Goal: Task Accomplishment & Management: Manage account settings

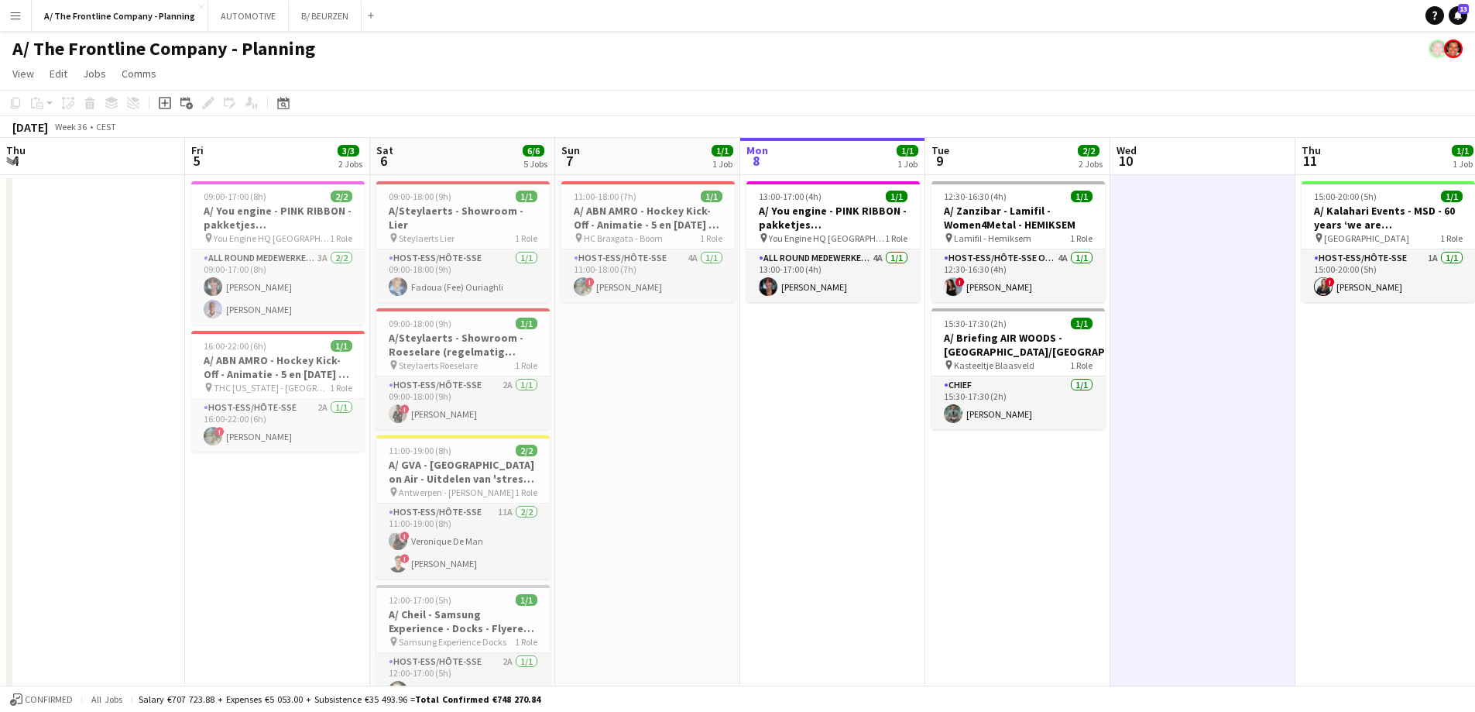
scroll to position [0, 370]
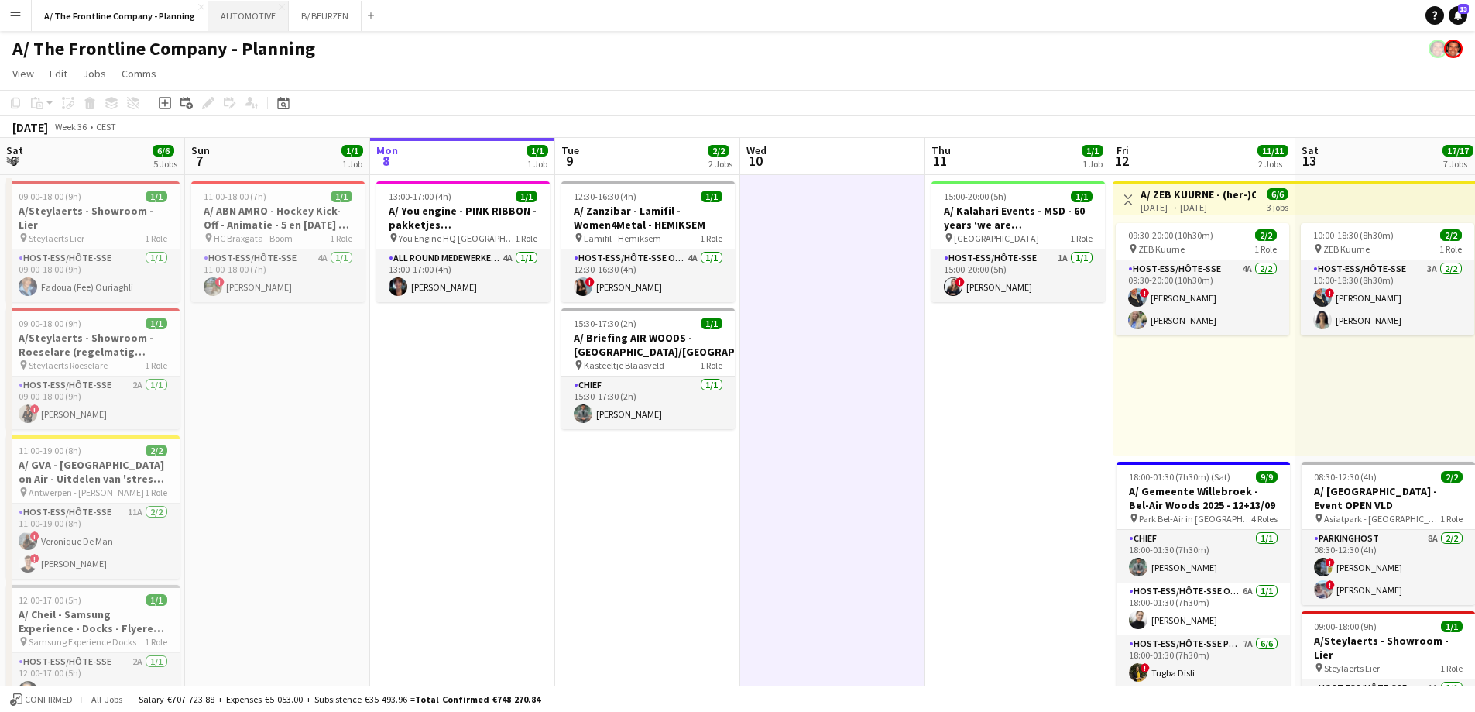
click at [256, 22] on button "AUTOMOTIVE Close" at bounding box center [248, 16] width 81 height 30
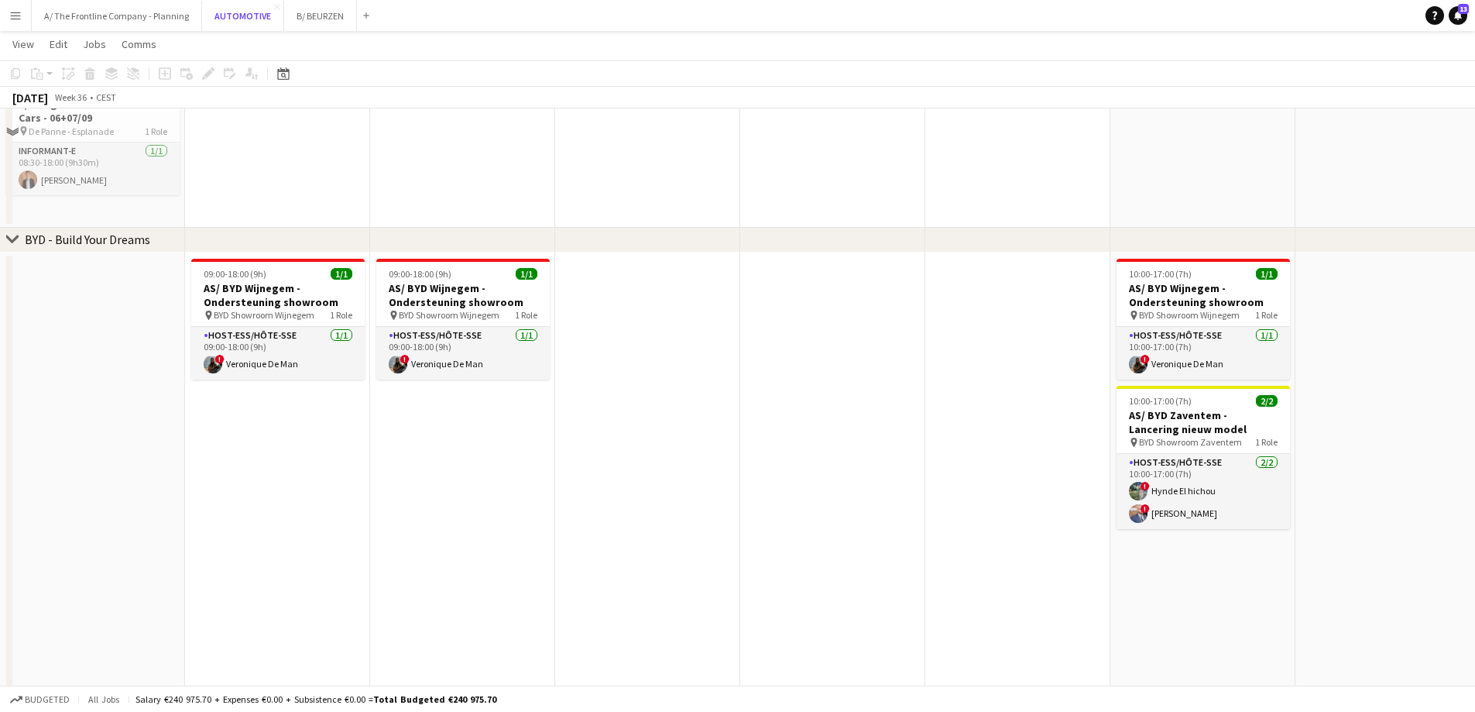
scroll to position [387, 0]
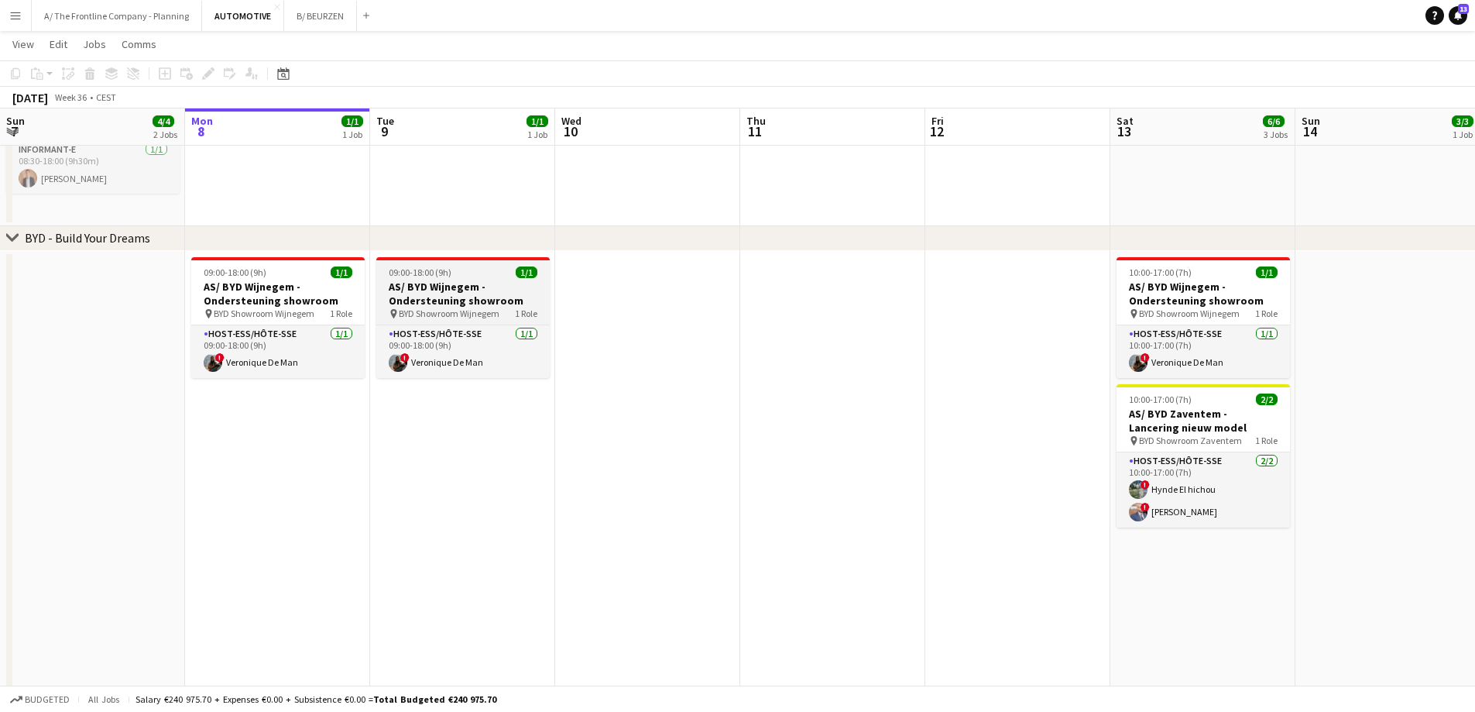
click at [458, 288] on h3 "AS/ BYD Wijnegem - Ondersteuning showroom" at bounding box center [462, 294] width 173 height 28
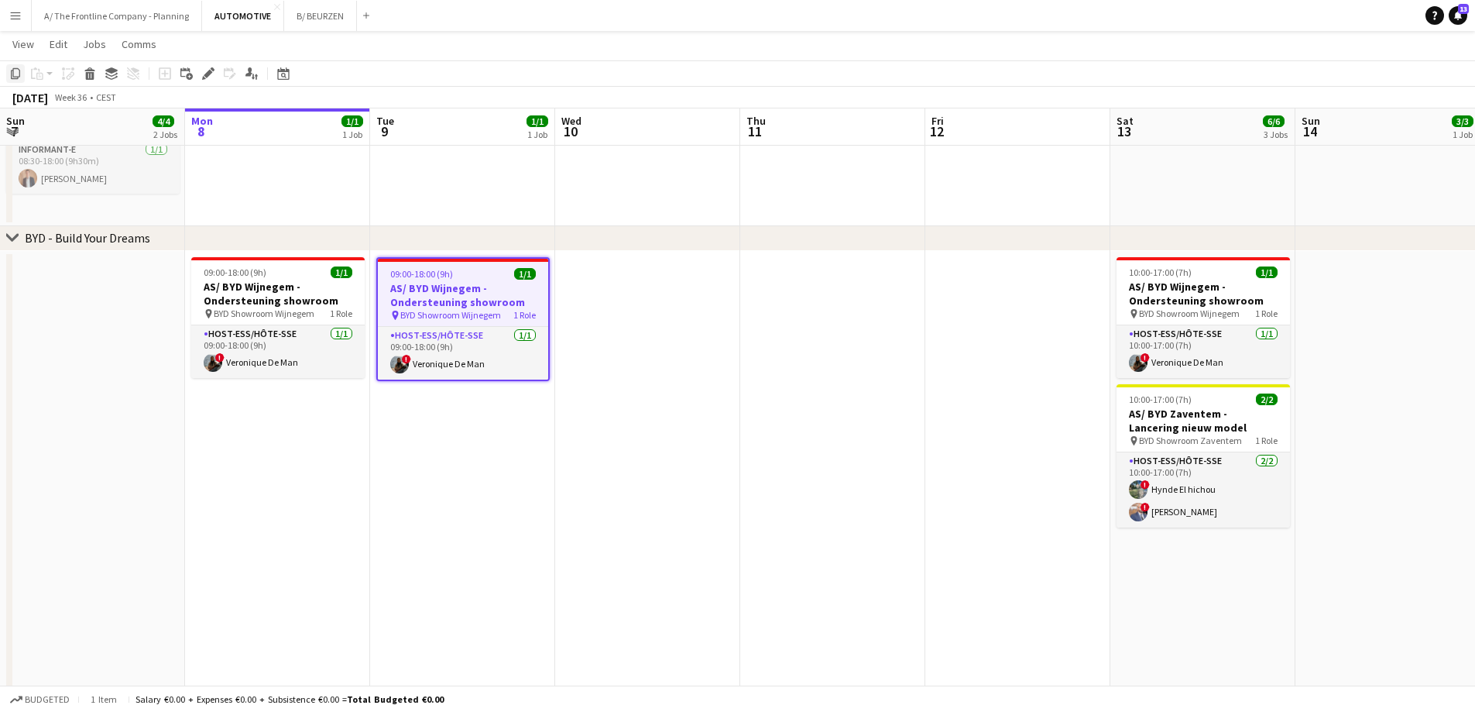
click at [14, 75] on icon "Copy" at bounding box center [15, 73] width 12 height 12
click at [680, 289] on app-date-cell at bounding box center [647, 471] width 185 height 440
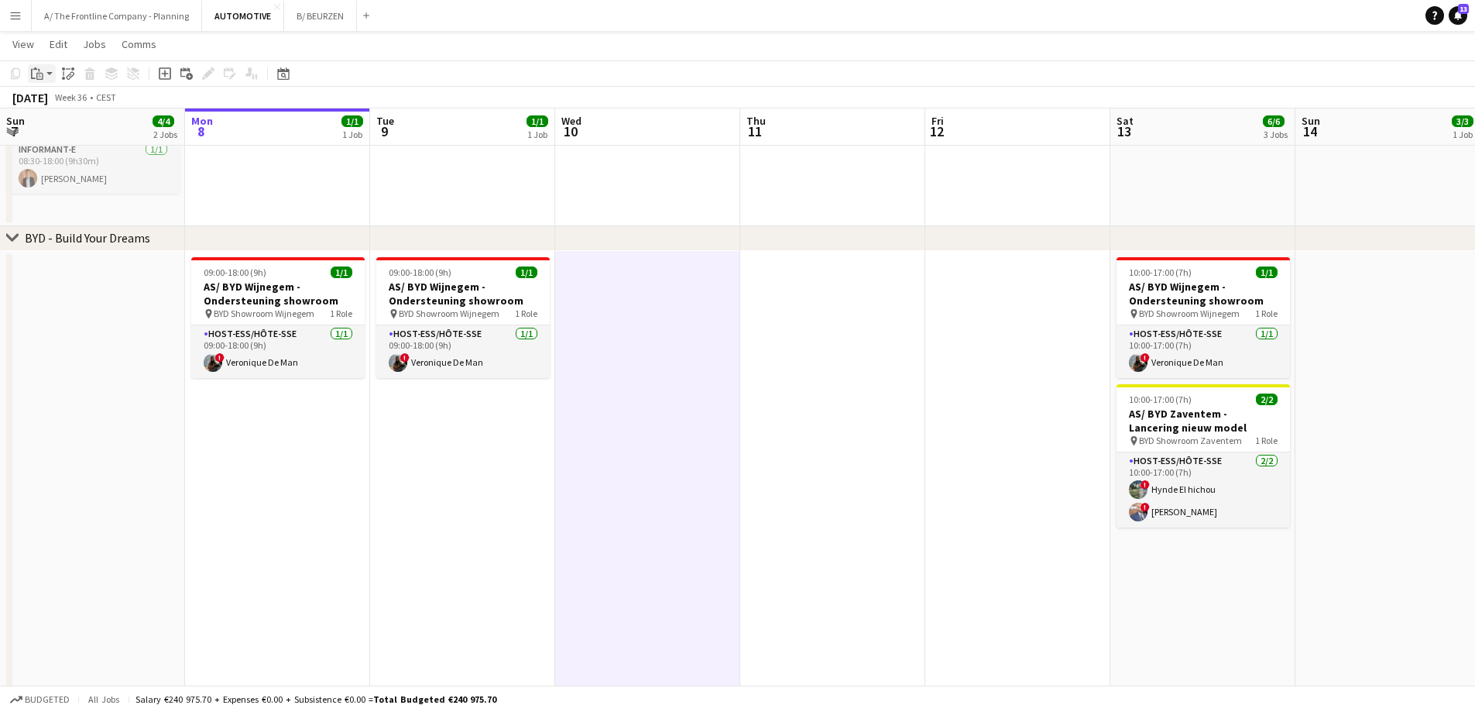
click at [49, 77] on app-action-btn "Paste" at bounding box center [42, 73] width 28 height 19
click at [69, 102] on link "Paste Ctrl+V" at bounding box center [114, 103] width 146 height 14
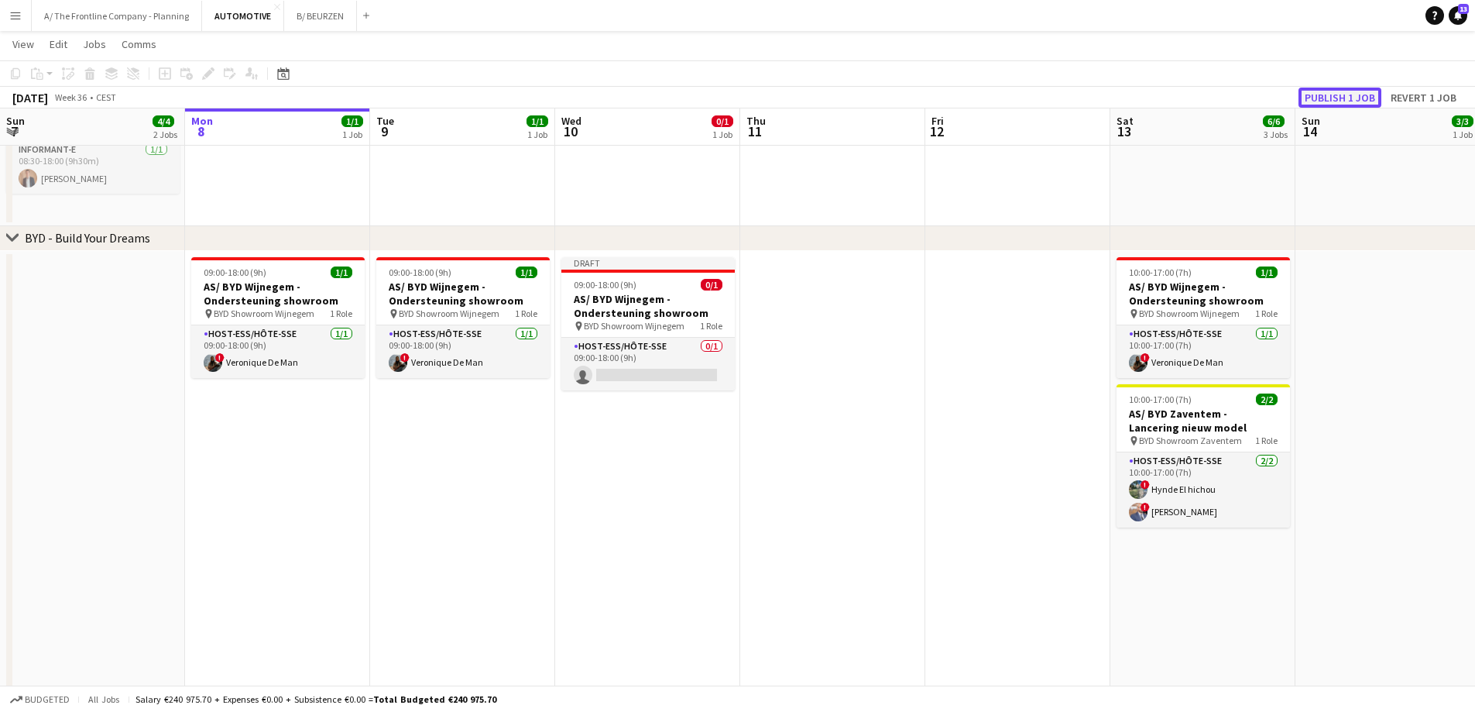
click at [1340, 98] on button "Publish 1 job" at bounding box center [1340, 98] width 83 height 20
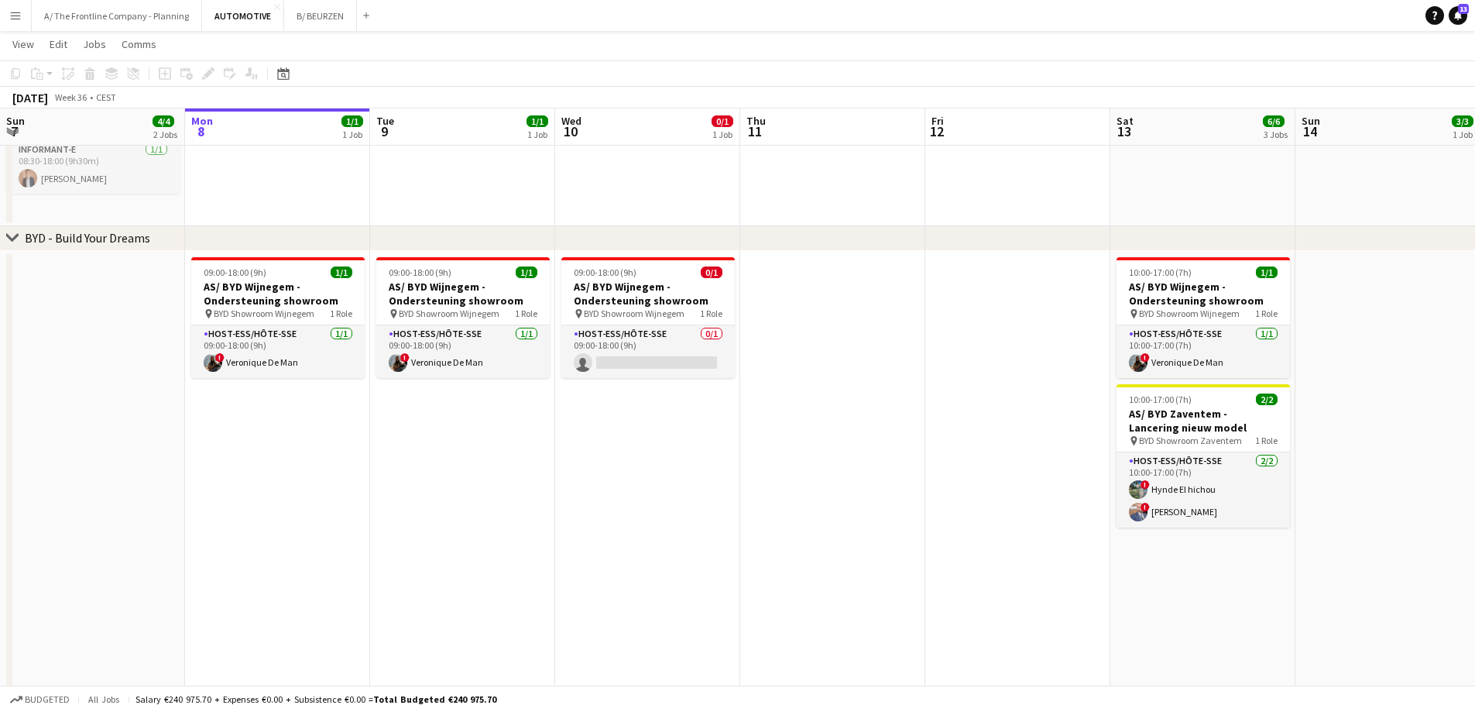
click at [19, 23] on button "Menu" at bounding box center [15, 15] width 31 height 31
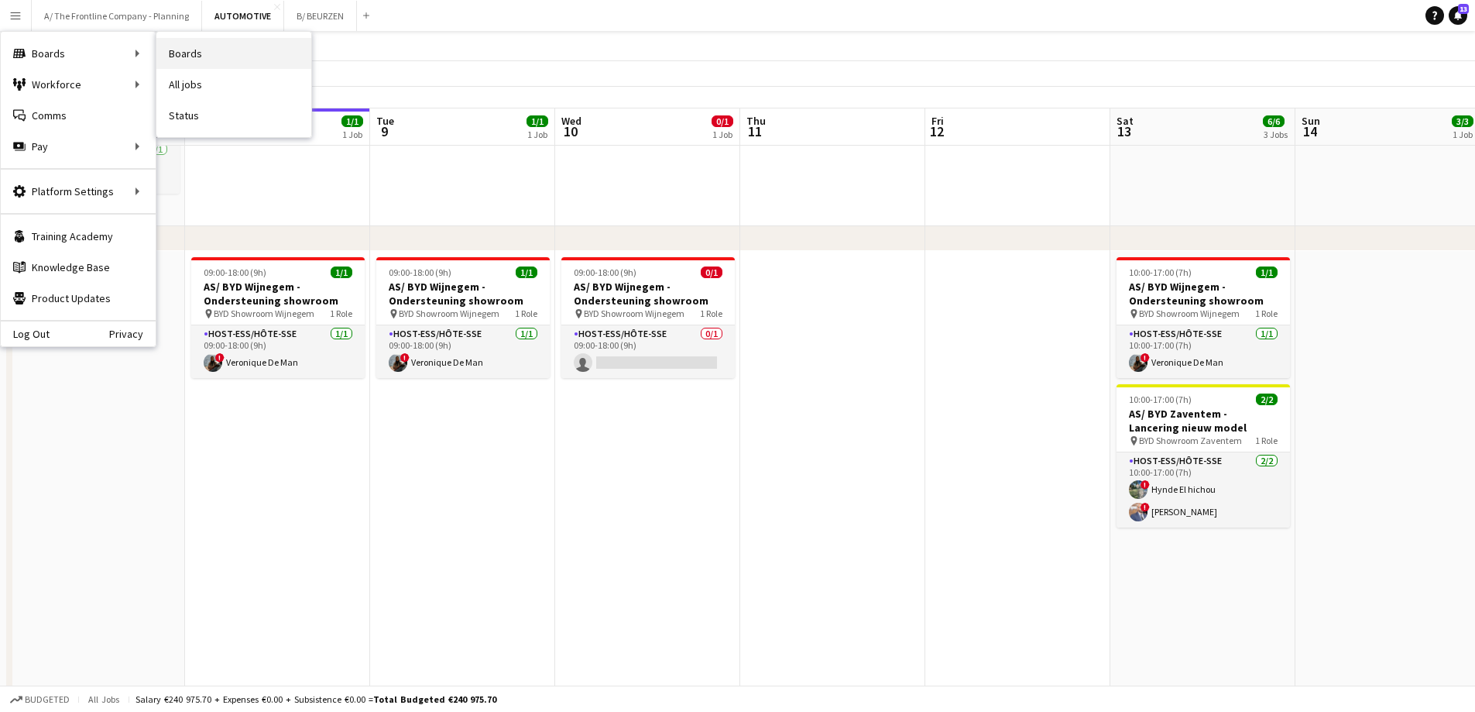
click at [194, 58] on link "Boards" at bounding box center [233, 53] width 155 height 31
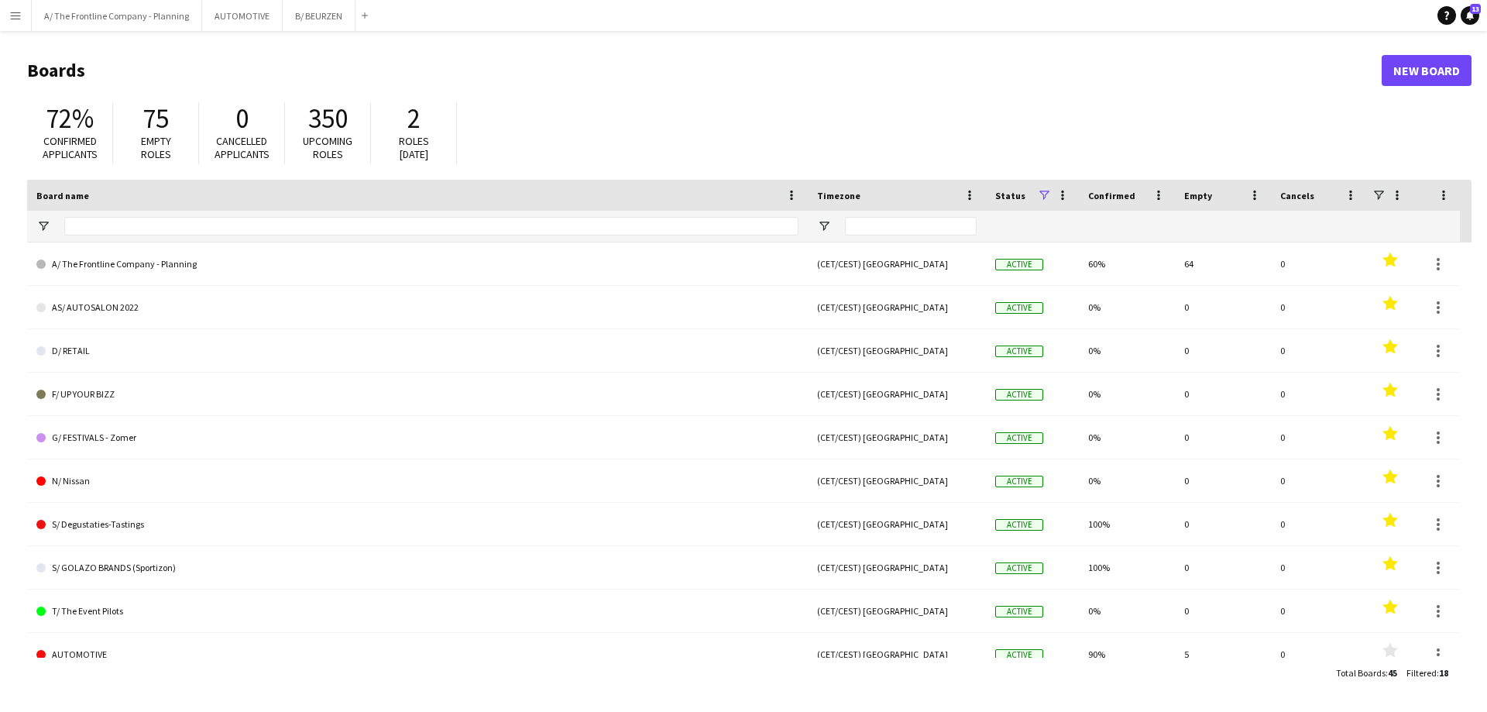
click at [621, 85] on header "Boards New Board" at bounding box center [749, 70] width 1444 height 48
click at [244, 19] on button "AUTOMOTIVE Close" at bounding box center [242, 16] width 81 height 30
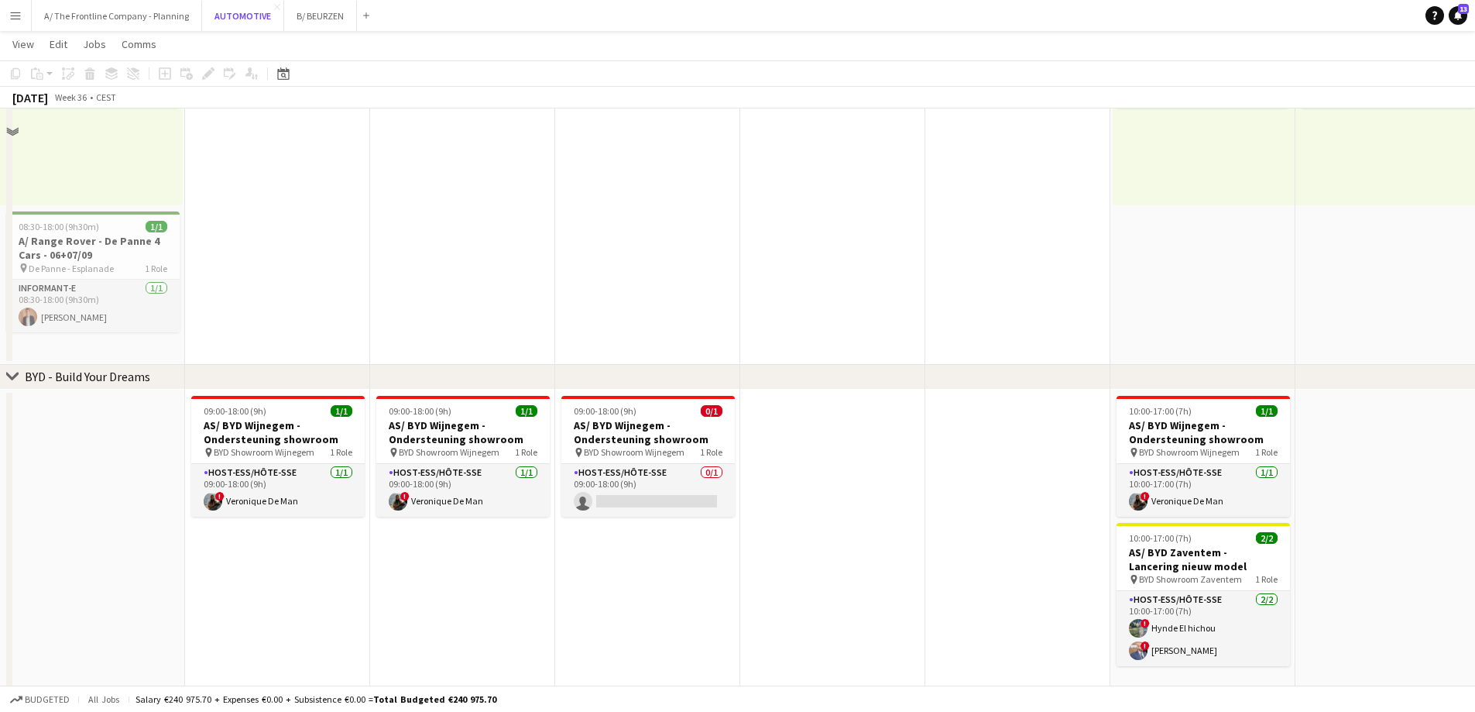
scroll to position [310, 0]
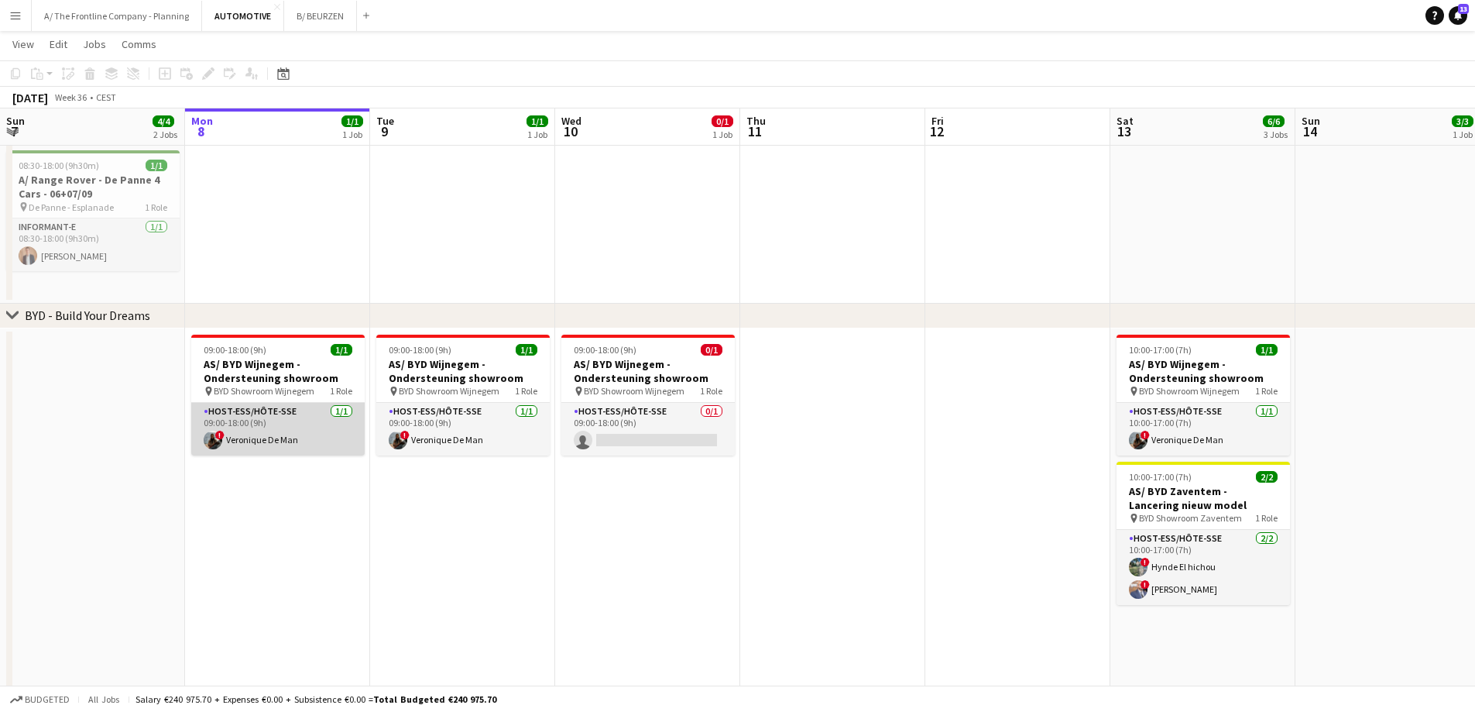
click at [270, 431] on app-card-role "Host-ess/Hôte-sse [DATE] 09:00-18:00 (9h) ! Veronique De Man" at bounding box center [277, 429] width 173 height 53
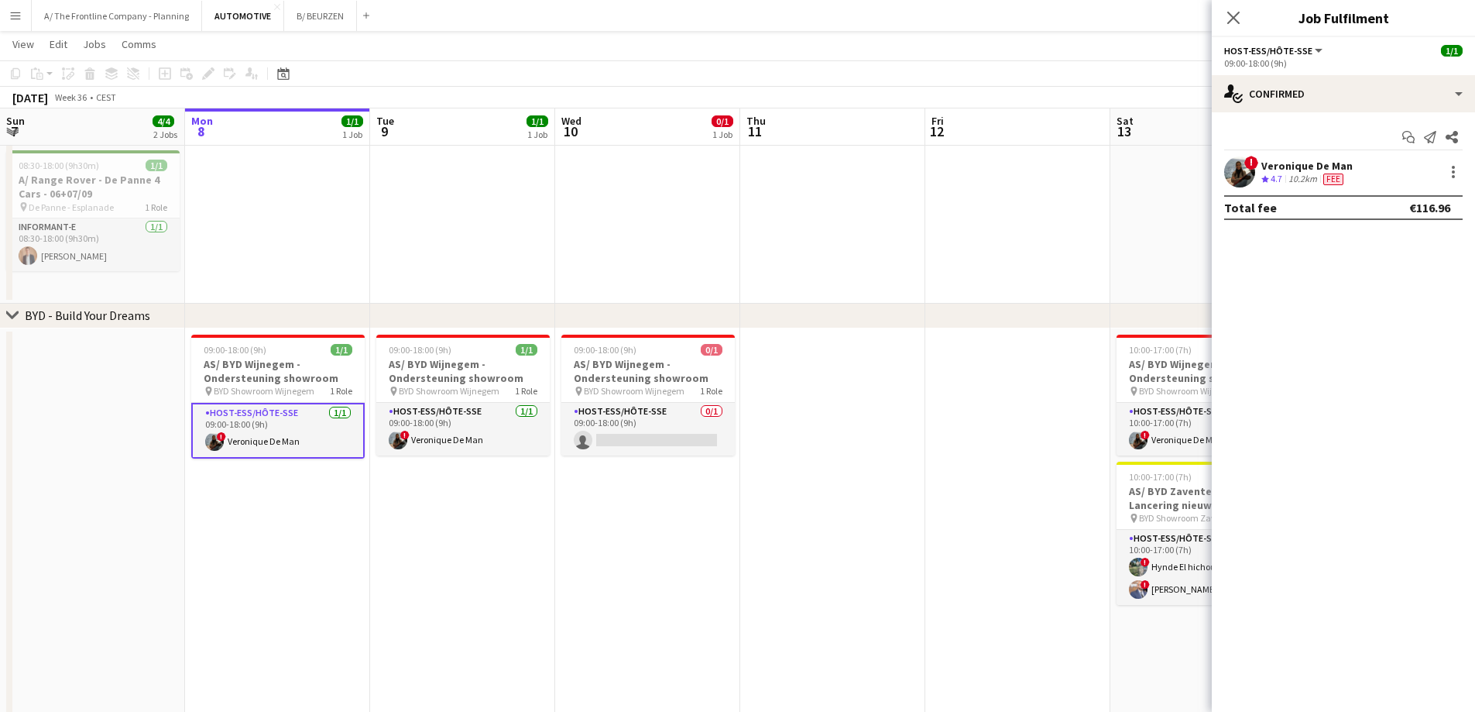
click at [1303, 187] on div "! Veronique De Man Crew rating 4.7 10.2km Fee" at bounding box center [1343, 171] width 263 height 31
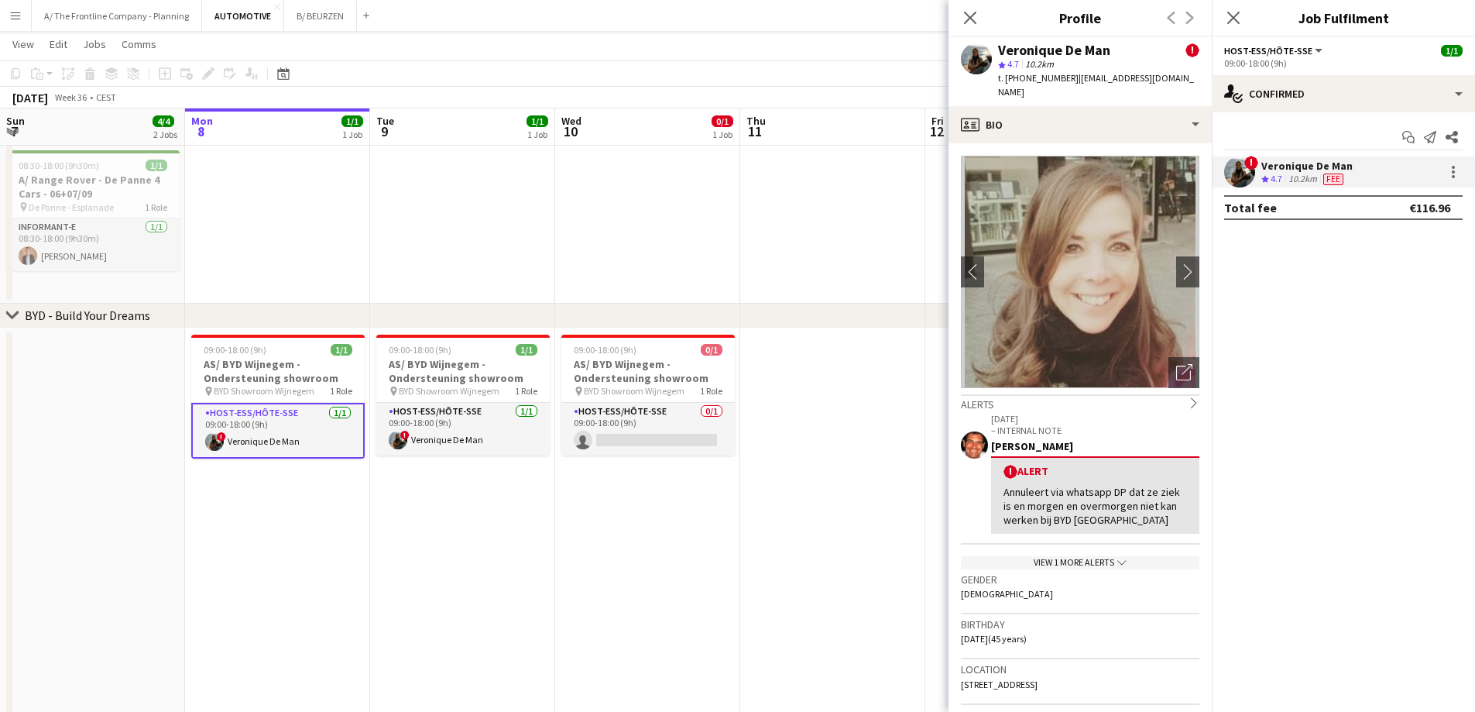
drag, startPoint x: 1121, startPoint y: 88, endPoint x: 1067, endPoint y: 79, distance: 54.1
click at [1067, 79] on div "t. [PHONE_NUMBER] | [EMAIL_ADDRESS][DOMAIN_NAME]" at bounding box center [1098, 85] width 201 height 28
copy span "[EMAIL_ADDRESS][DOMAIN_NAME]"
click at [691, 440] on app-card-role "Host-ess/Hôte-sse 0/1 09:00-18:00 (9h) single-neutral-actions" at bounding box center [647, 429] width 173 height 53
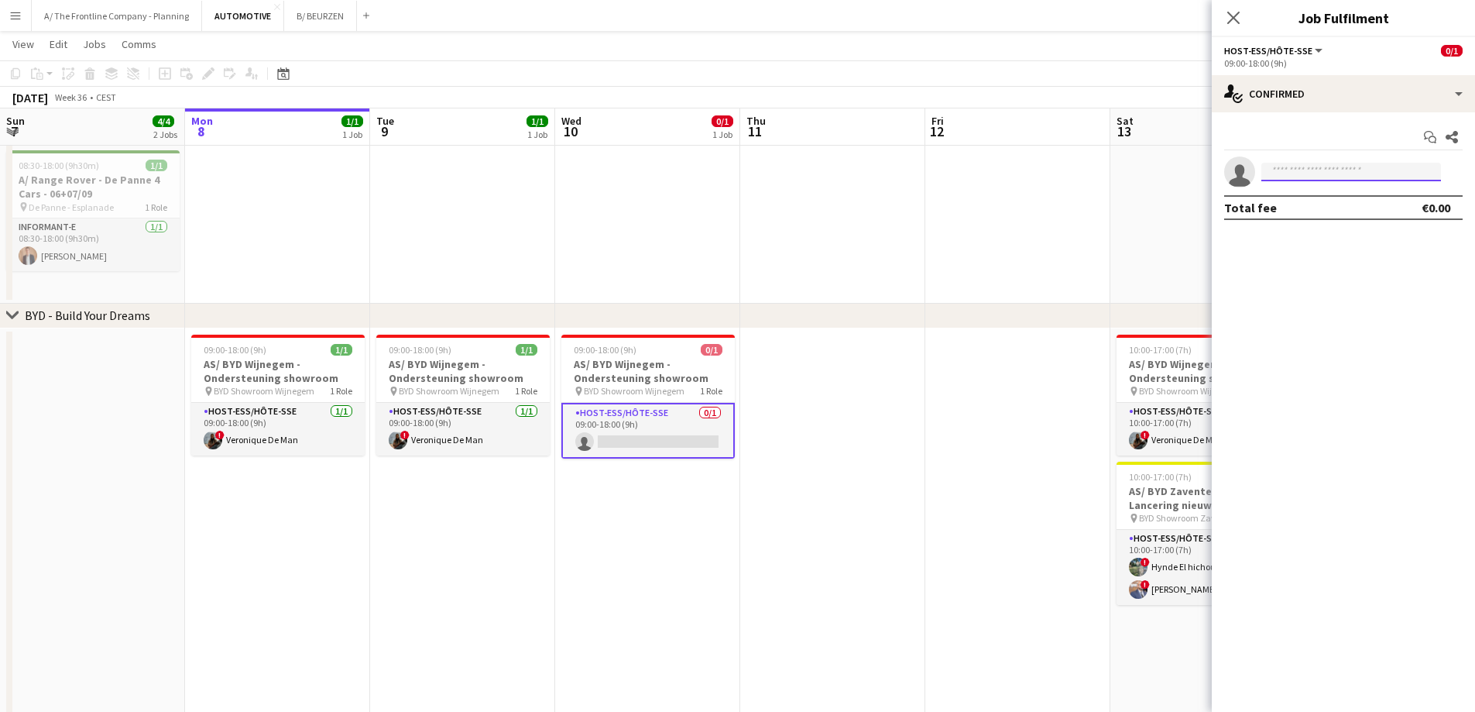
click at [1377, 174] on input at bounding box center [1352, 172] width 180 height 19
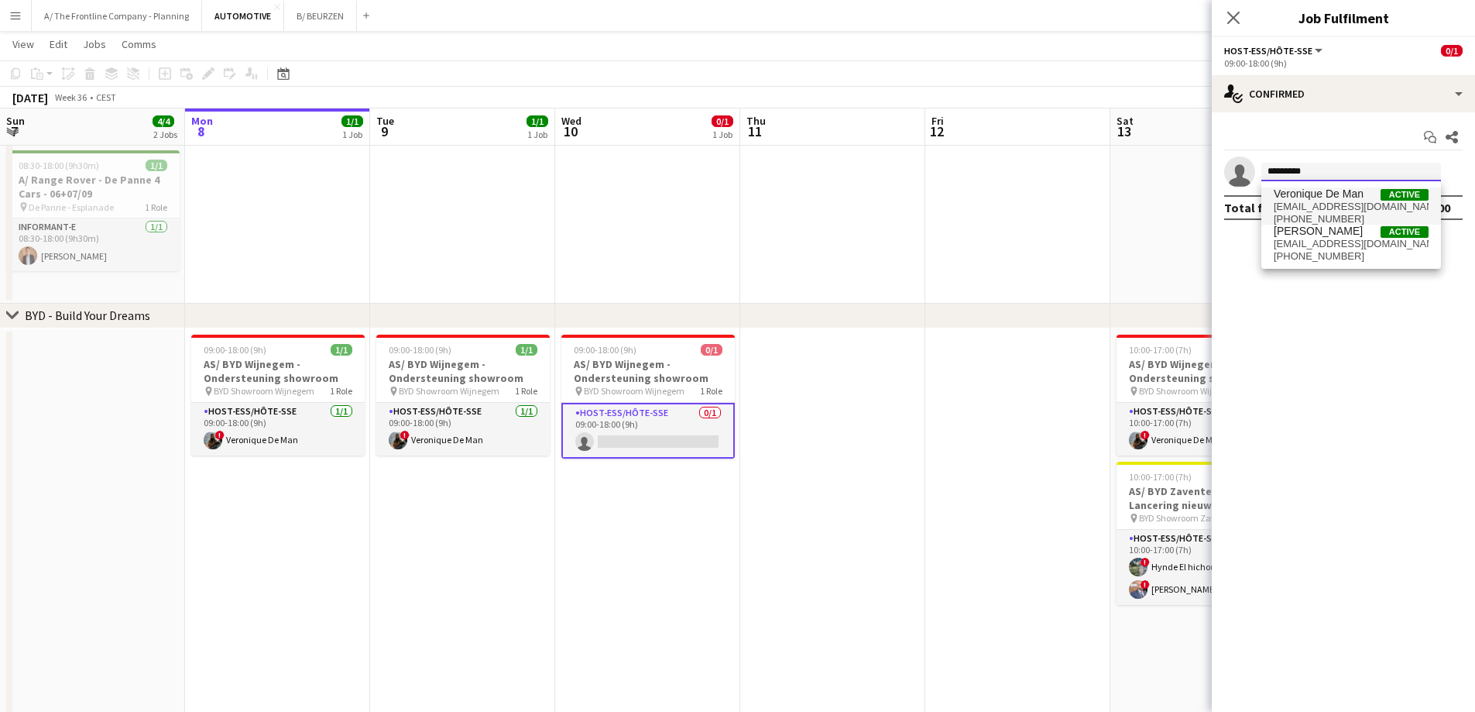
type input "*********"
click at [1347, 199] on span "Veronique De Man" at bounding box center [1319, 193] width 90 height 13
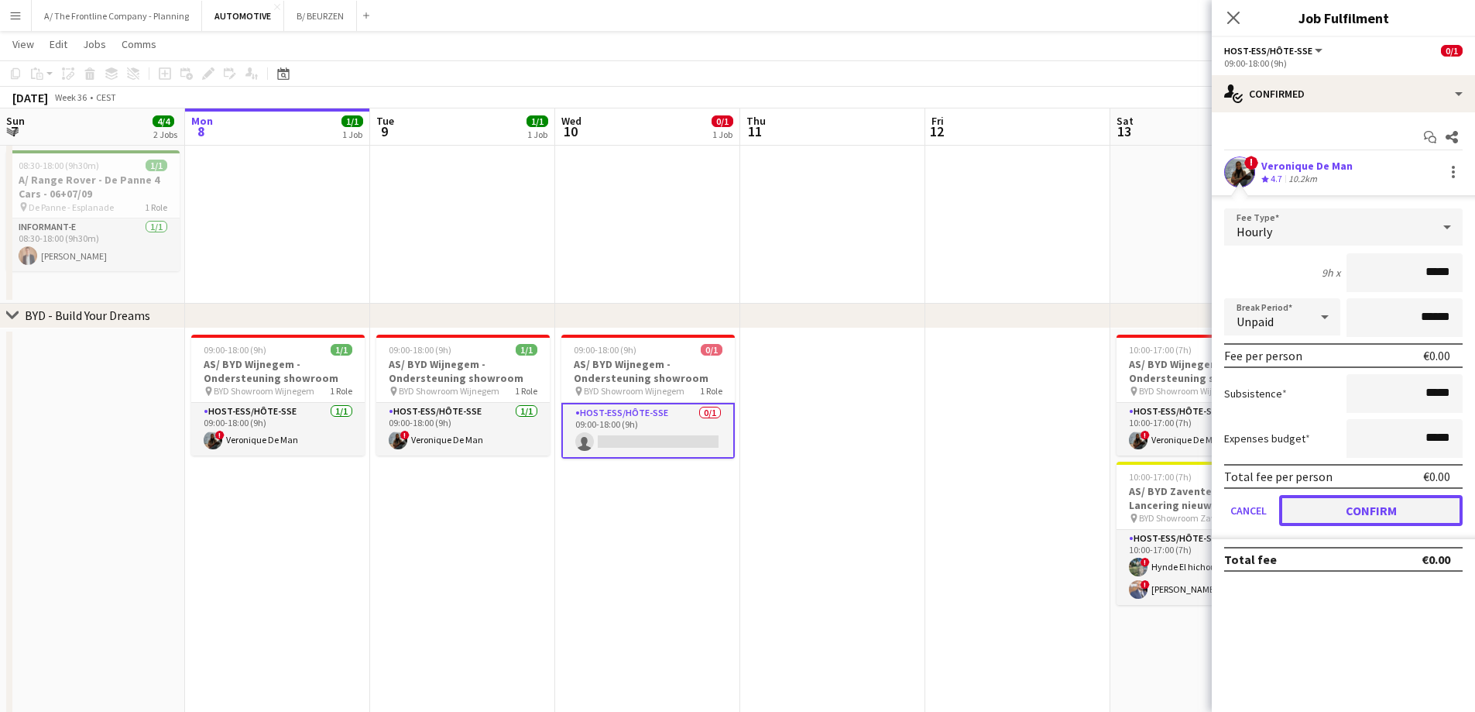
click at [1352, 517] on button "Confirm" at bounding box center [1371, 510] width 184 height 31
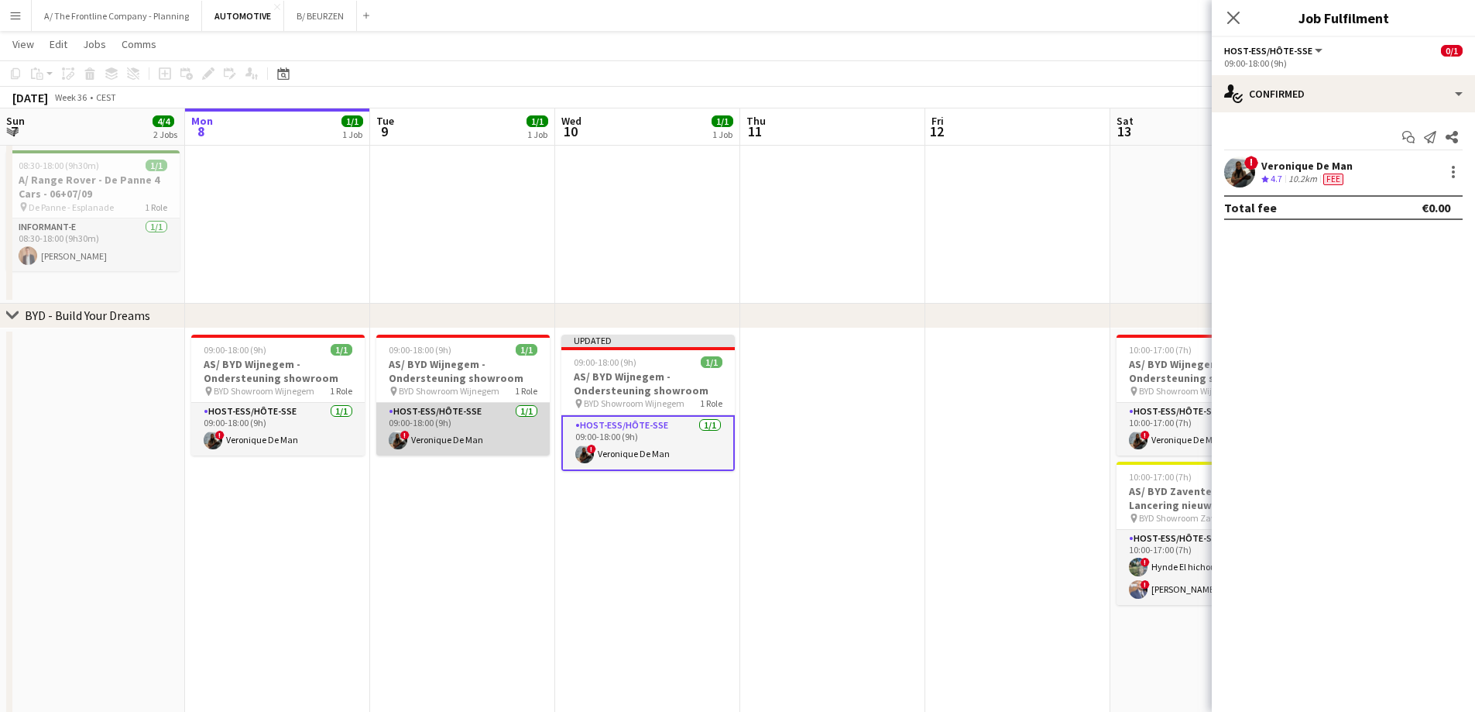
click at [496, 441] on app-card-role "Host-ess/Hôte-sse [DATE] 09:00-18:00 (9h) ! Veronique De Man" at bounding box center [462, 429] width 173 height 53
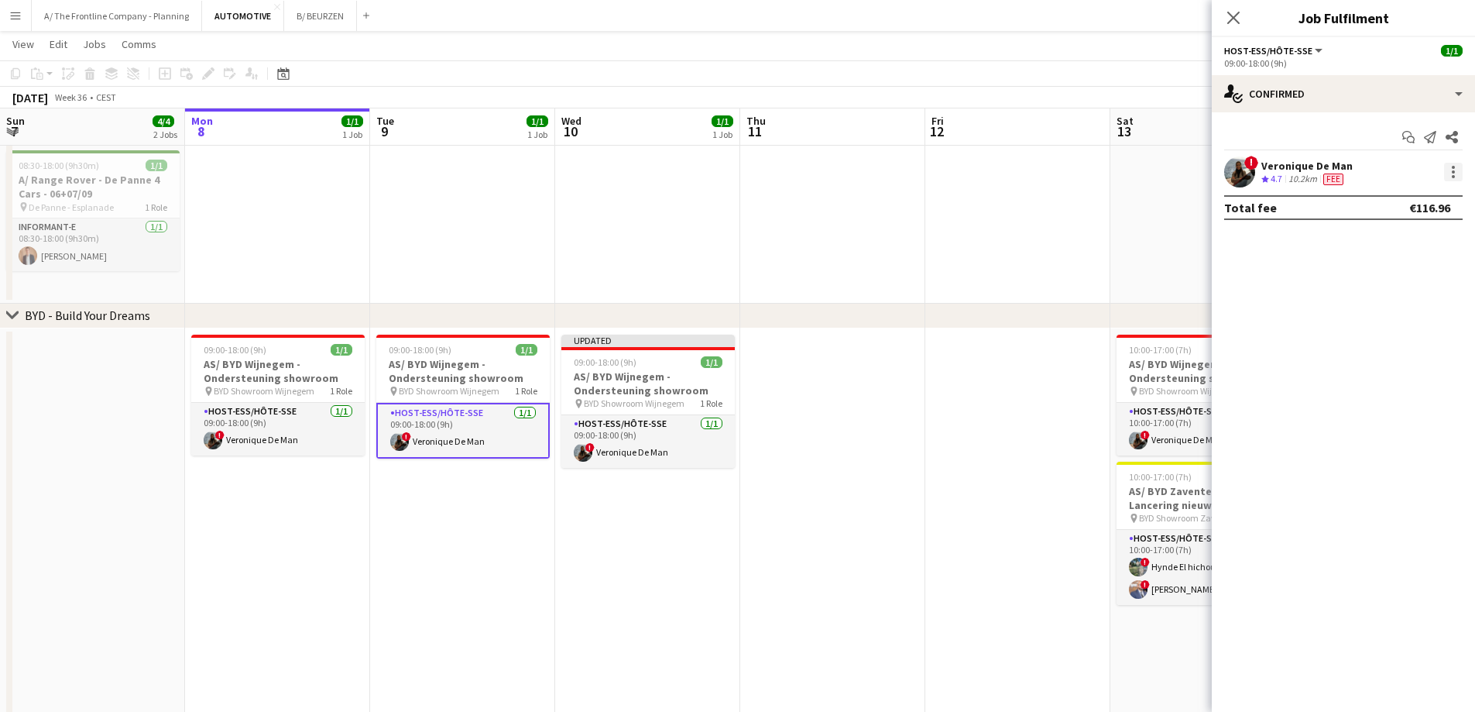
click at [1449, 170] on div at bounding box center [1453, 172] width 19 height 19
click at [1445, 187] on button "Edit fee" at bounding box center [1402, 200] width 121 height 37
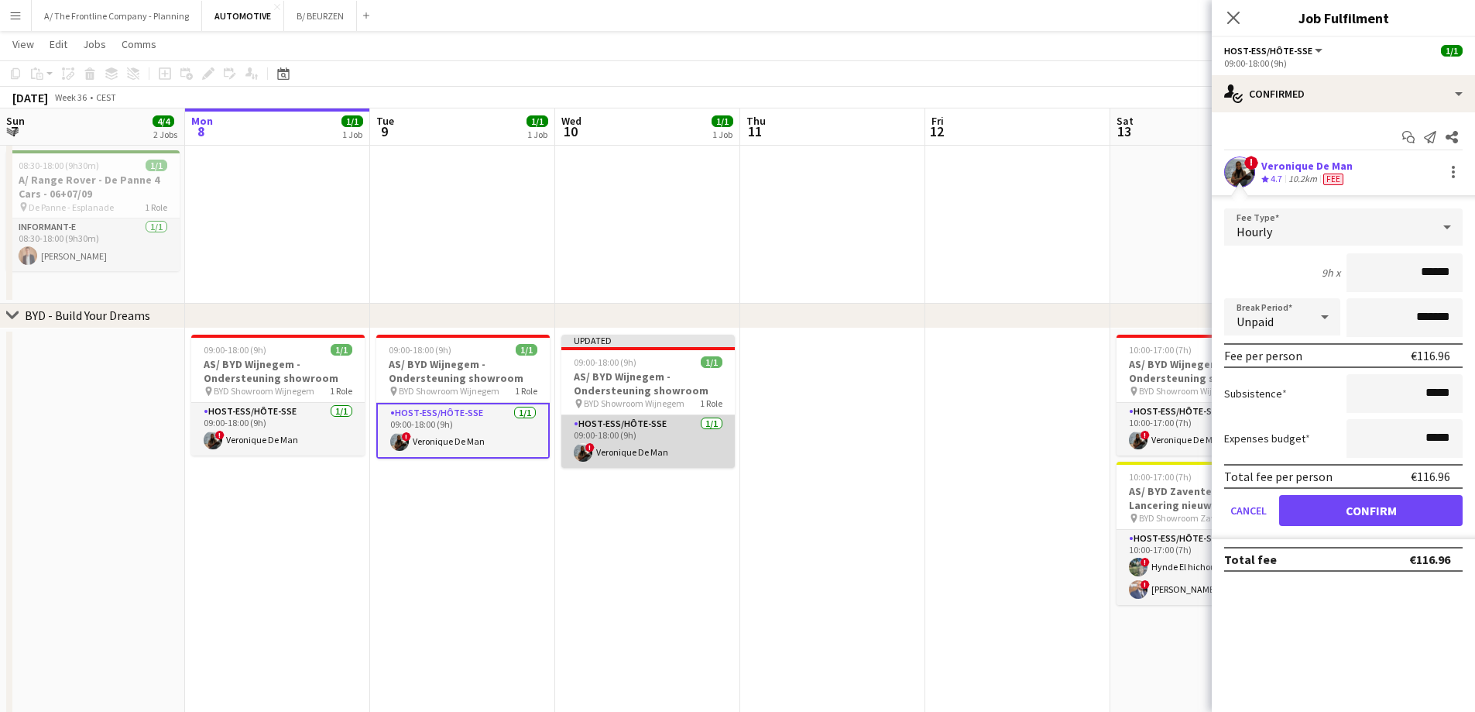
click at [653, 438] on app-card-role "Host-ess/Hôte-sse [DATE] 09:00-18:00 (9h) ! Veronique De Man" at bounding box center [647, 441] width 173 height 53
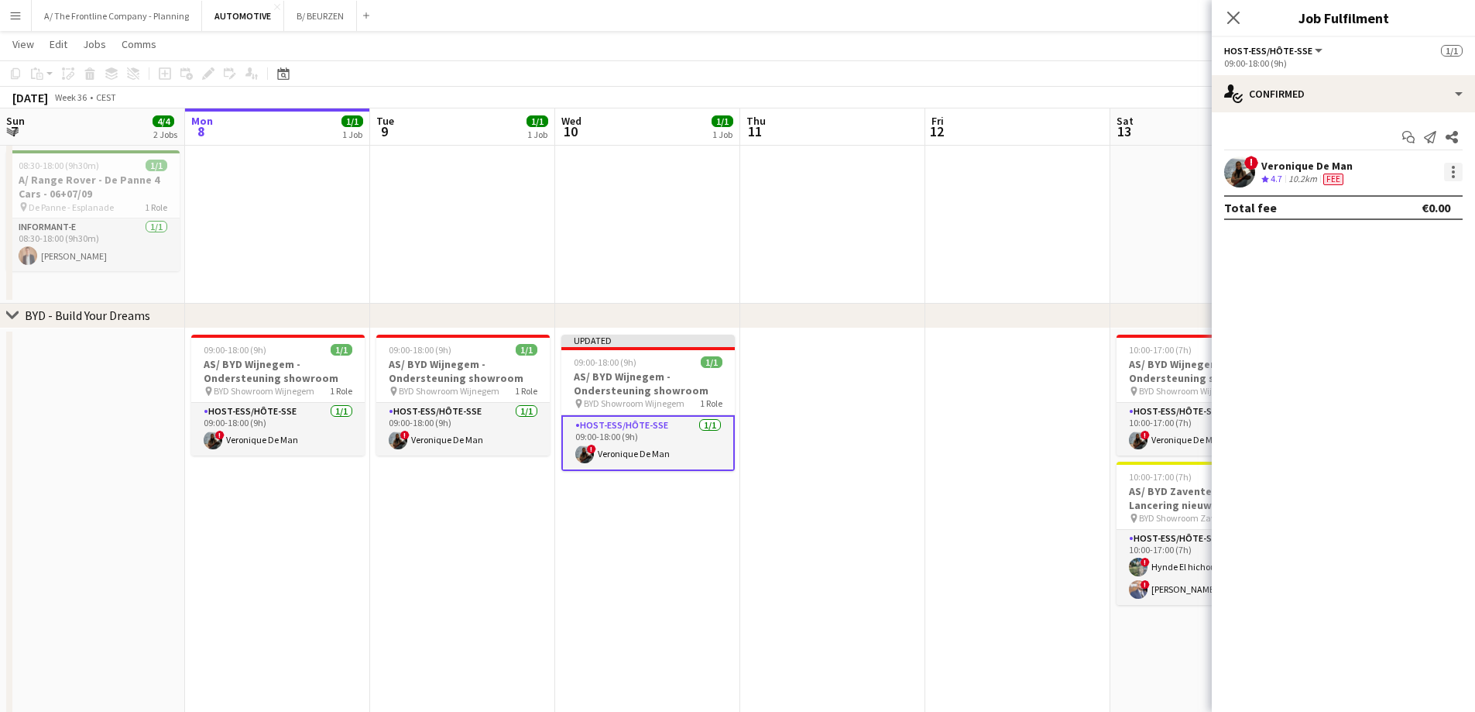
click at [1447, 163] on div at bounding box center [1453, 172] width 19 height 19
click at [1446, 215] on button "Edit fee" at bounding box center [1402, 200] width 121 height 37
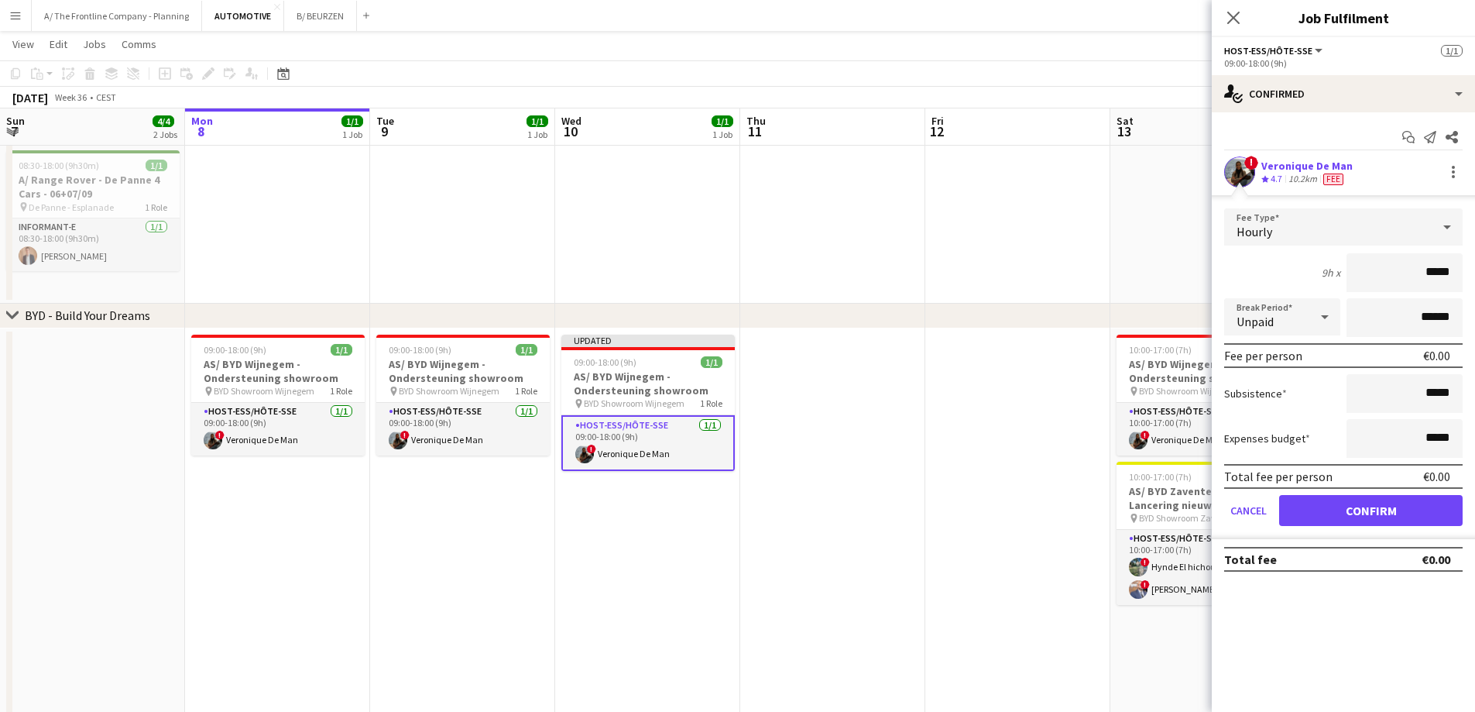
drag, startPoint x: 1401, startPoint y: 274, endPoint x: 1486, endPoint y: 283, distance: 85.7
click at [1475, 283] on html "Menu Boards Boards Boards All jobs Status Workforce Workforce My Workforce Recr…" at bounding box center [737, 277] width 1475 height 1175
type input "******"
type input "*******"
click button "Confirm" at bounding box center [1371, 510] width 184 height 31
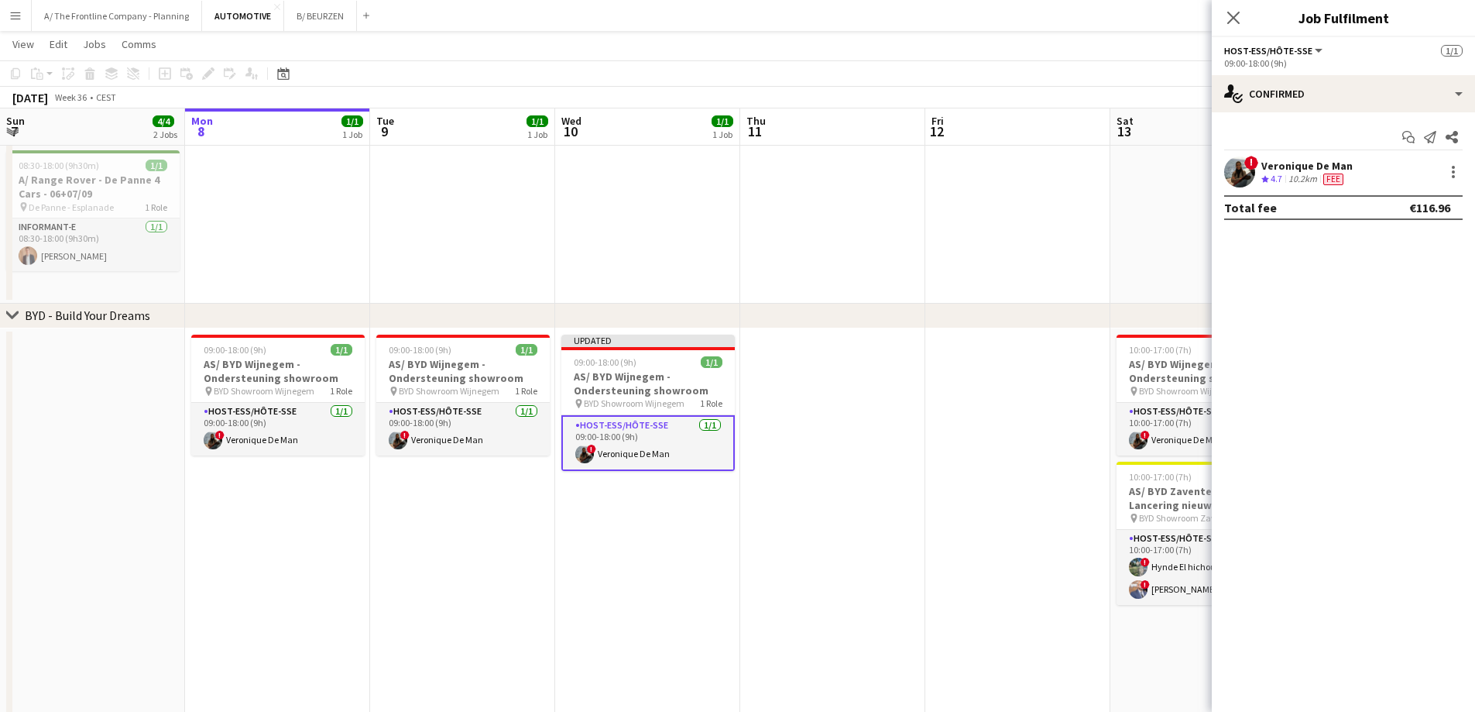
click at [1022, 376] on app-date-cell at bounding box center [1017, 548] width 185 height 440
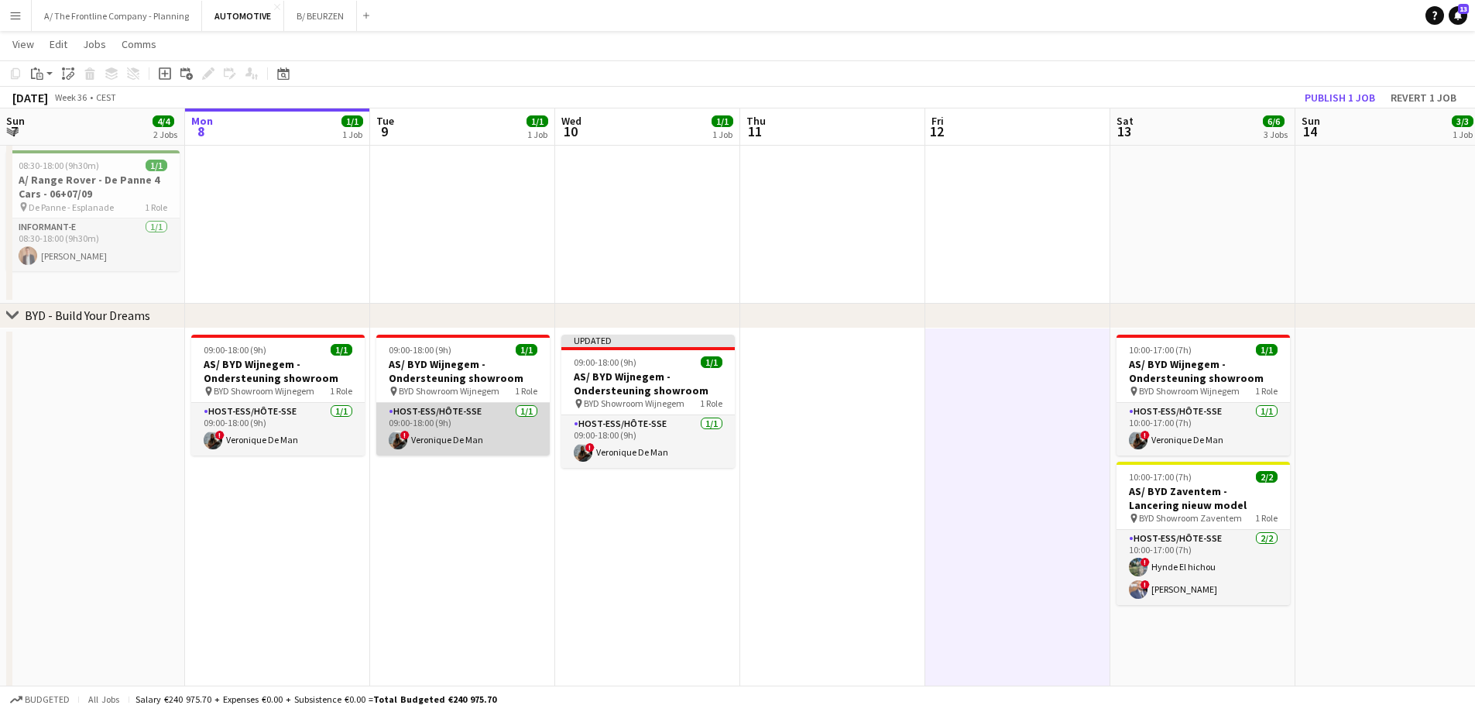
click at [447, 445] on app-card-role "Host-ess/Hôte-sse [DATE] 09:00-18:00 (9h) ! Veronique De Man" at bounding box center [462, 429] width 173 height 53
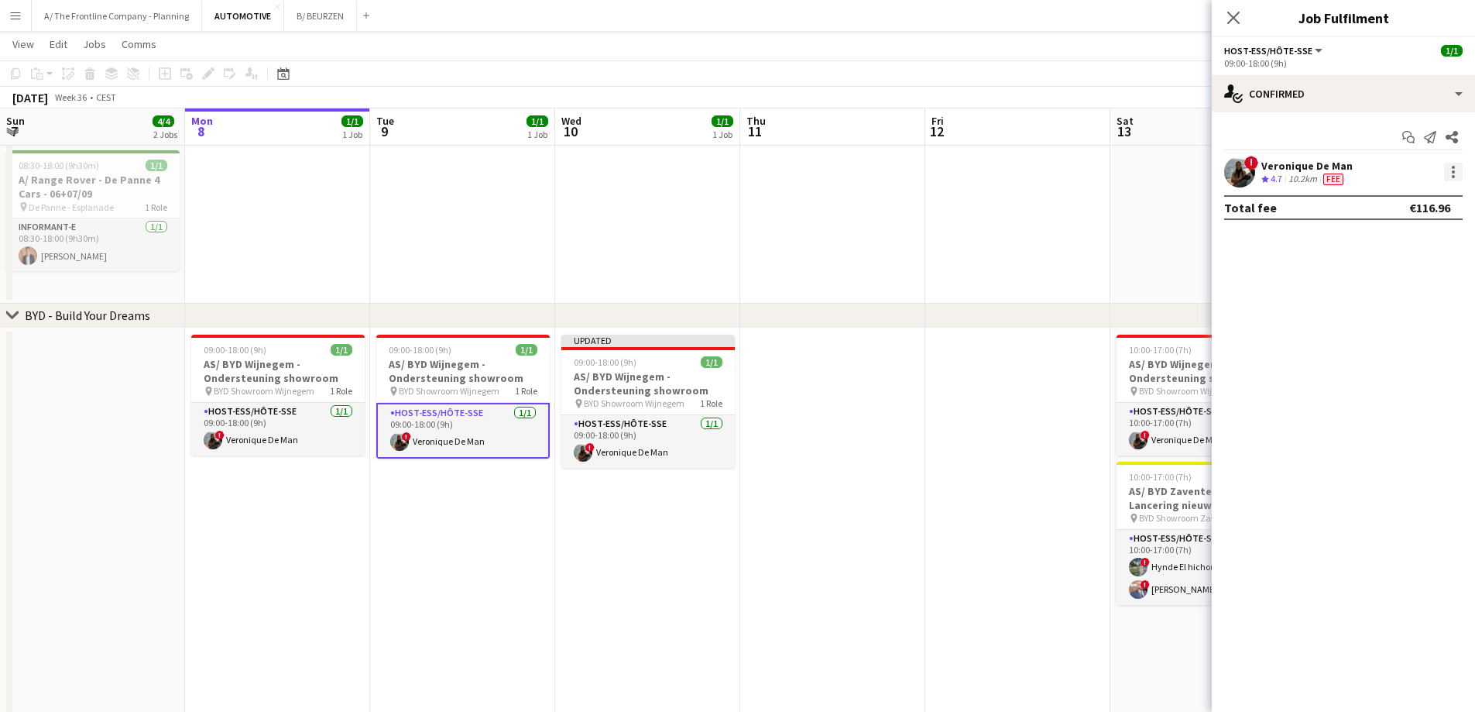
click at [1456, 175] on div at bounding box center [1453, 172] width 19 height 19
click at [1436, 198] on span "Edit fee" at bounding box center [1403, 201] width 96 height 14
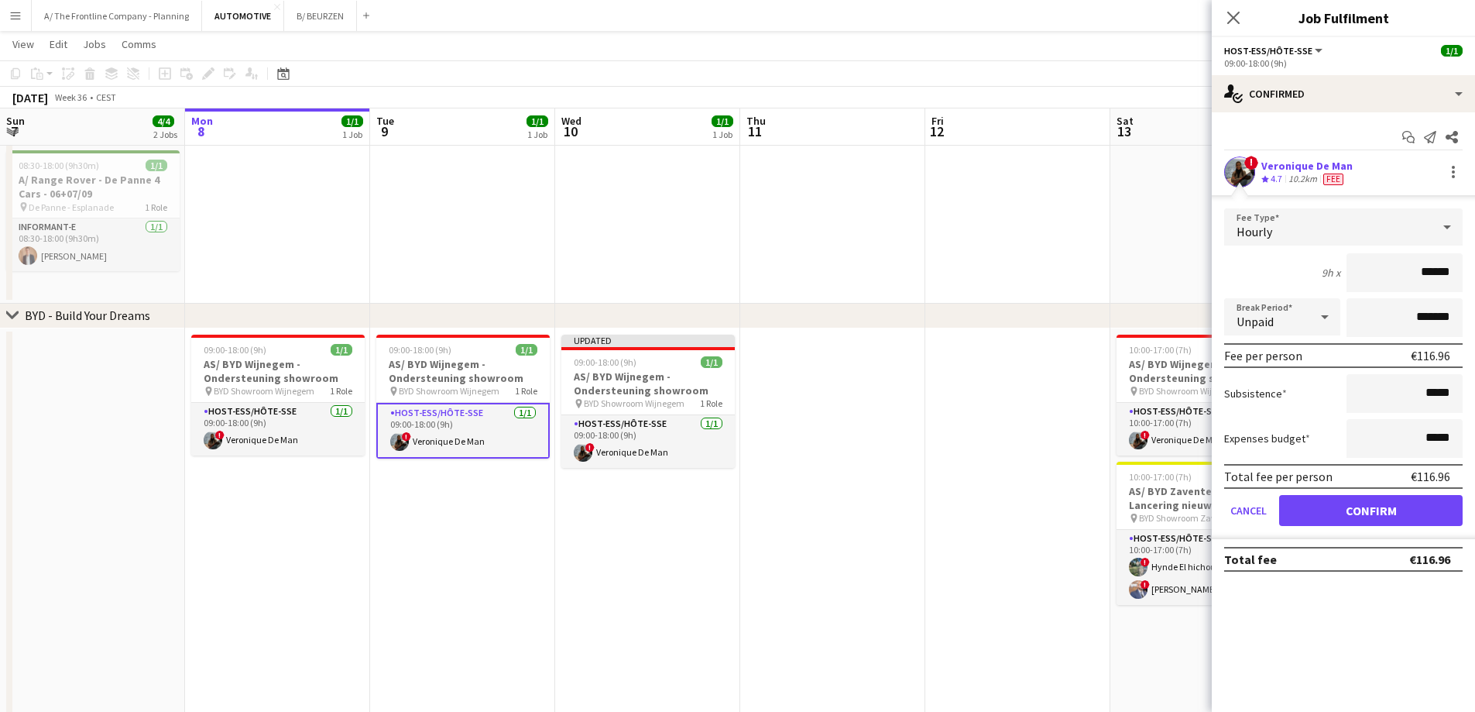
click at [939, 439] on app-date-cell at bounding box center [1017, 548] width 185 height 440
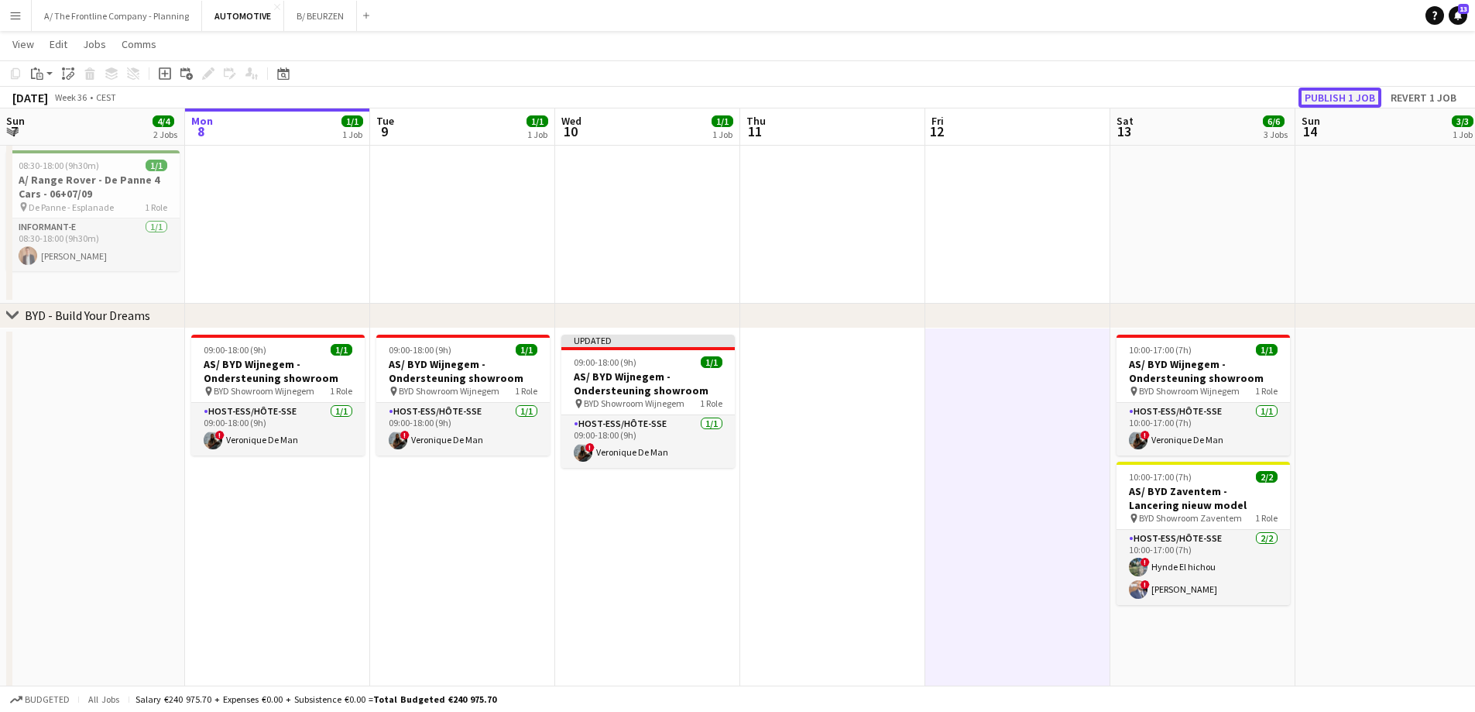
click at [1352, 89] on button "Publish 1 job" at bounding box center [1340, 98] width 83 height 20
